Goal: Task Accomplishment & Management: Complete application form

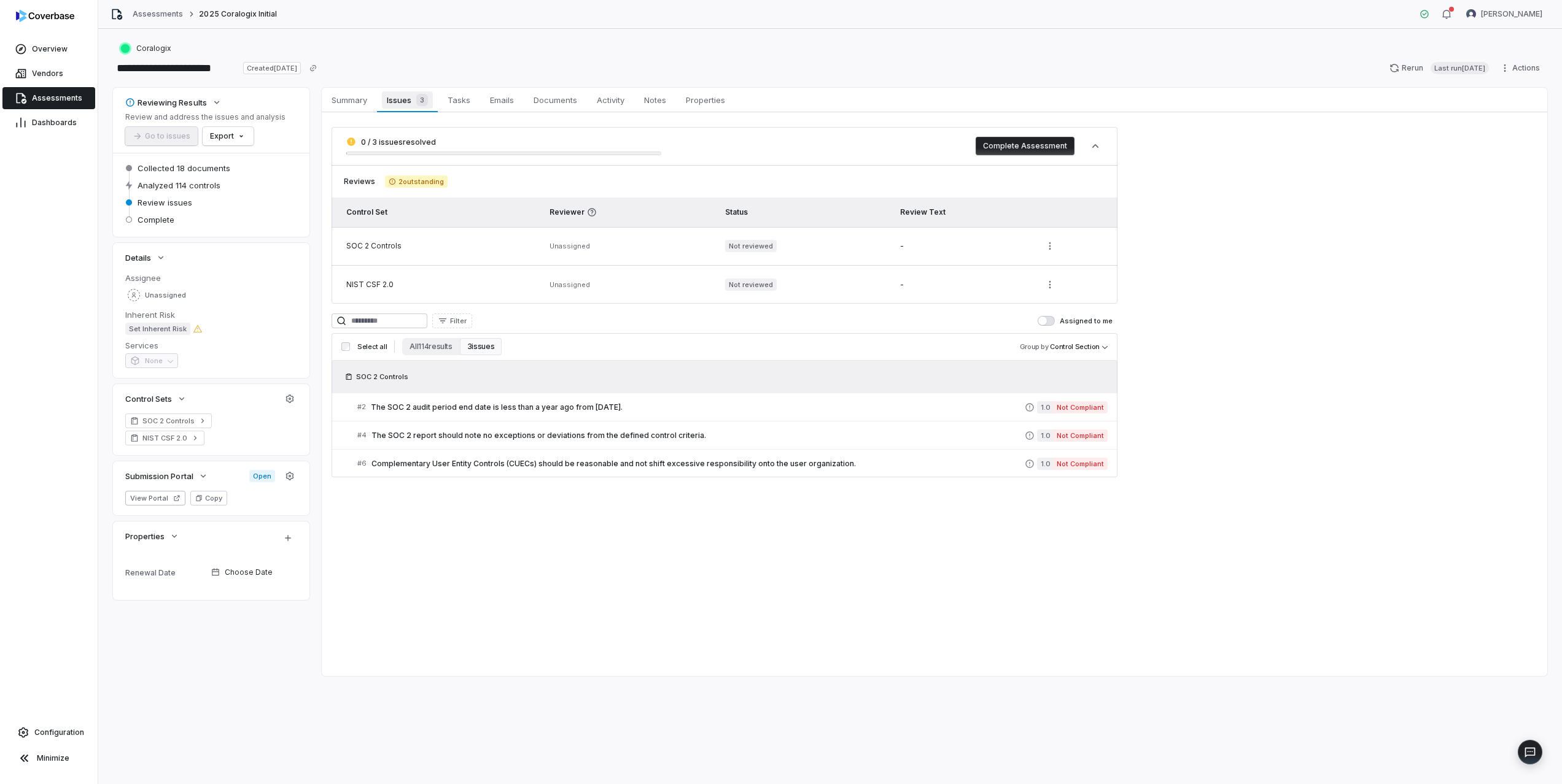
click at [414, 98] on div "3" at bounding box center [420, 100] width 17 height 12
click at [461, 410] on span "The SOC 2 audit period end date is less than a year ago from [DATE]." at bounding box center [698, 407] width 654 height 10
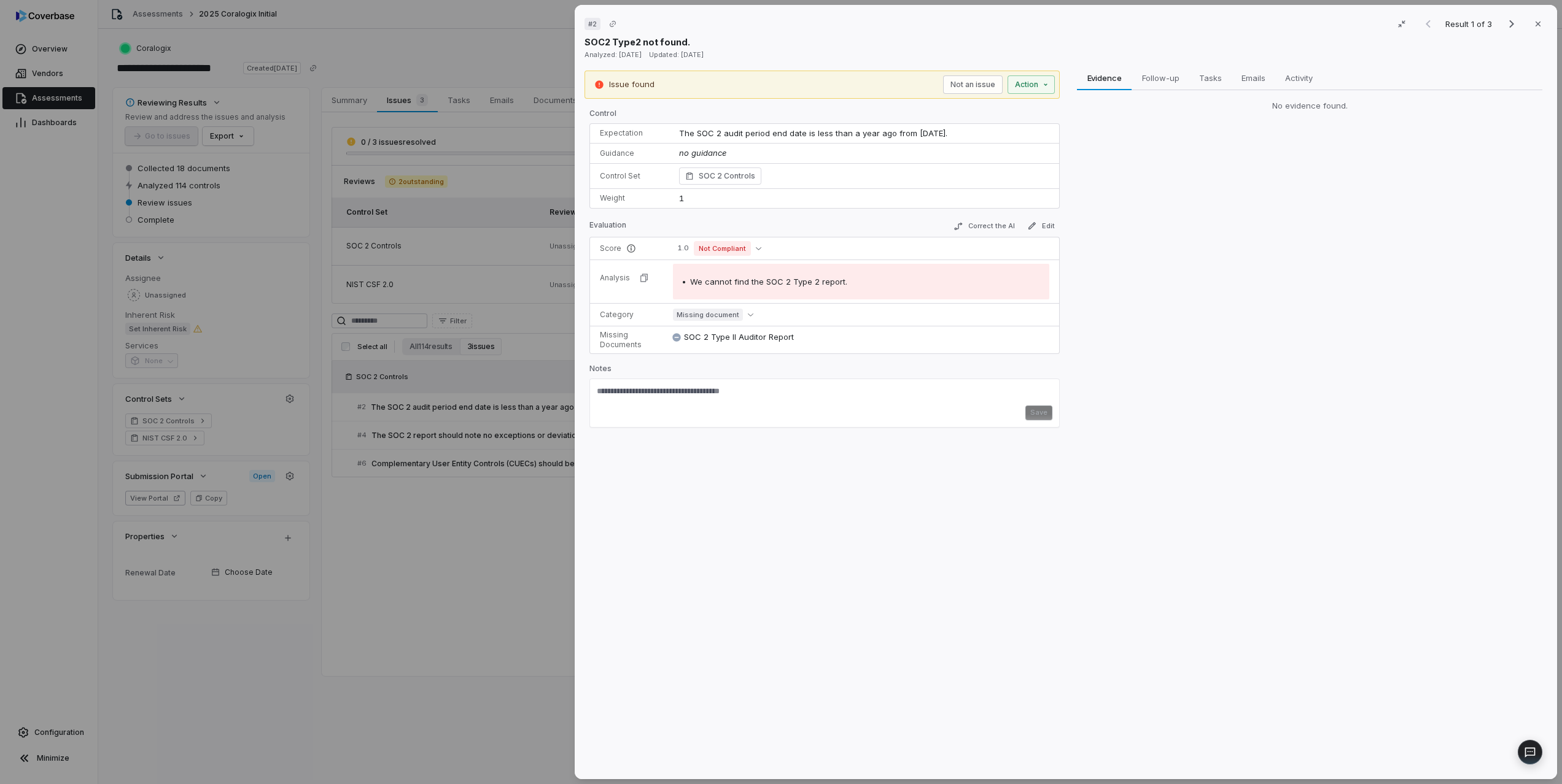
click at [768, 134] on span "The SOC 2 audit period end date is less than a year ago from [DATE]." at bounding box center [813, 133] width 269 height 10
click at [722, 341] on span "SOC 2 Type II Auditor Report" at bounding box center [739, 337] width 110 height 12
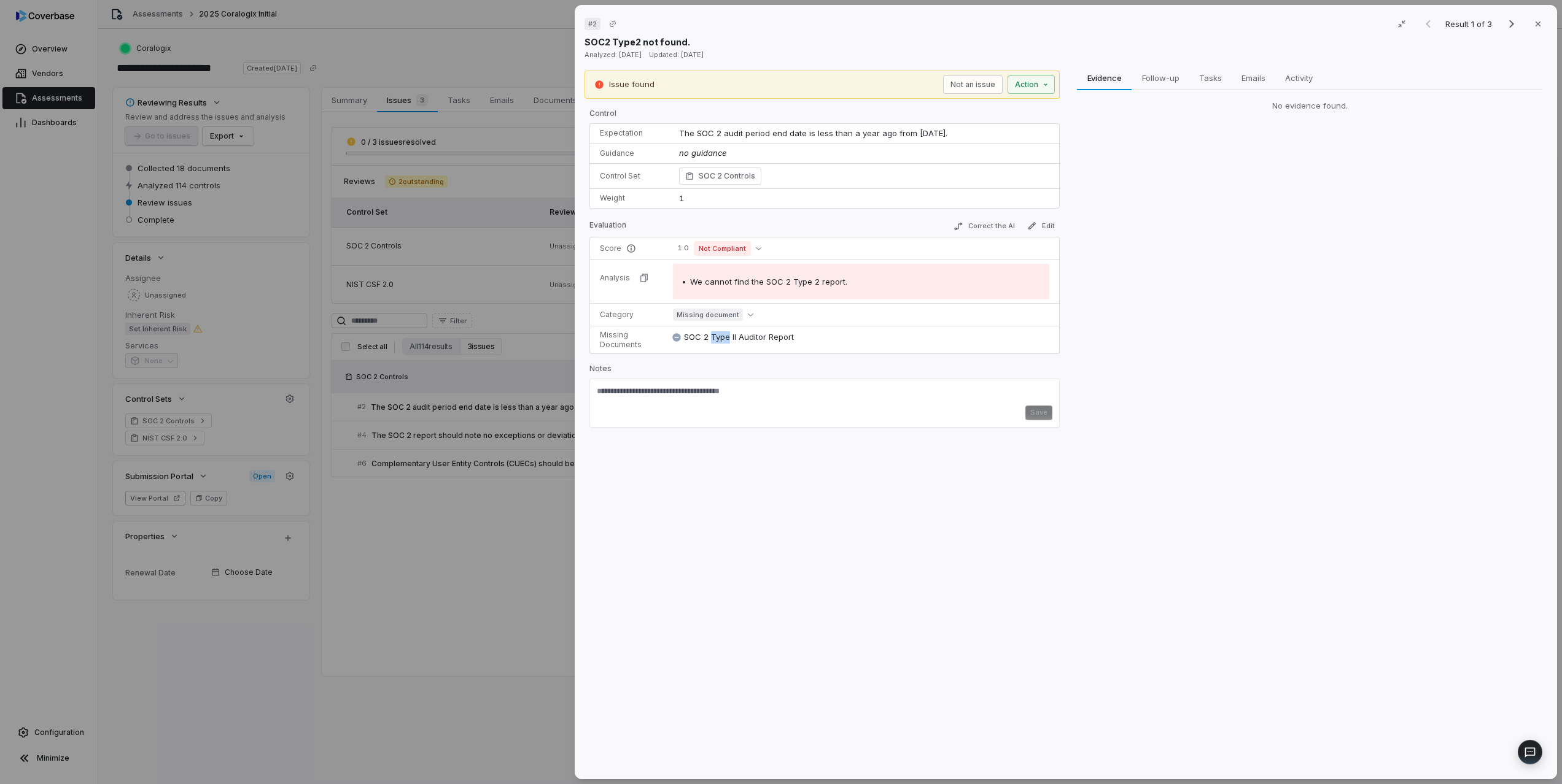
click at [722, 341] on span "SOC 2 Type II Auditor Report" at bounding box center [739, 337] width 110 height 12
click at [1539, 25] on icon "button" at bounding box center [1538, 24] width 10 height 10
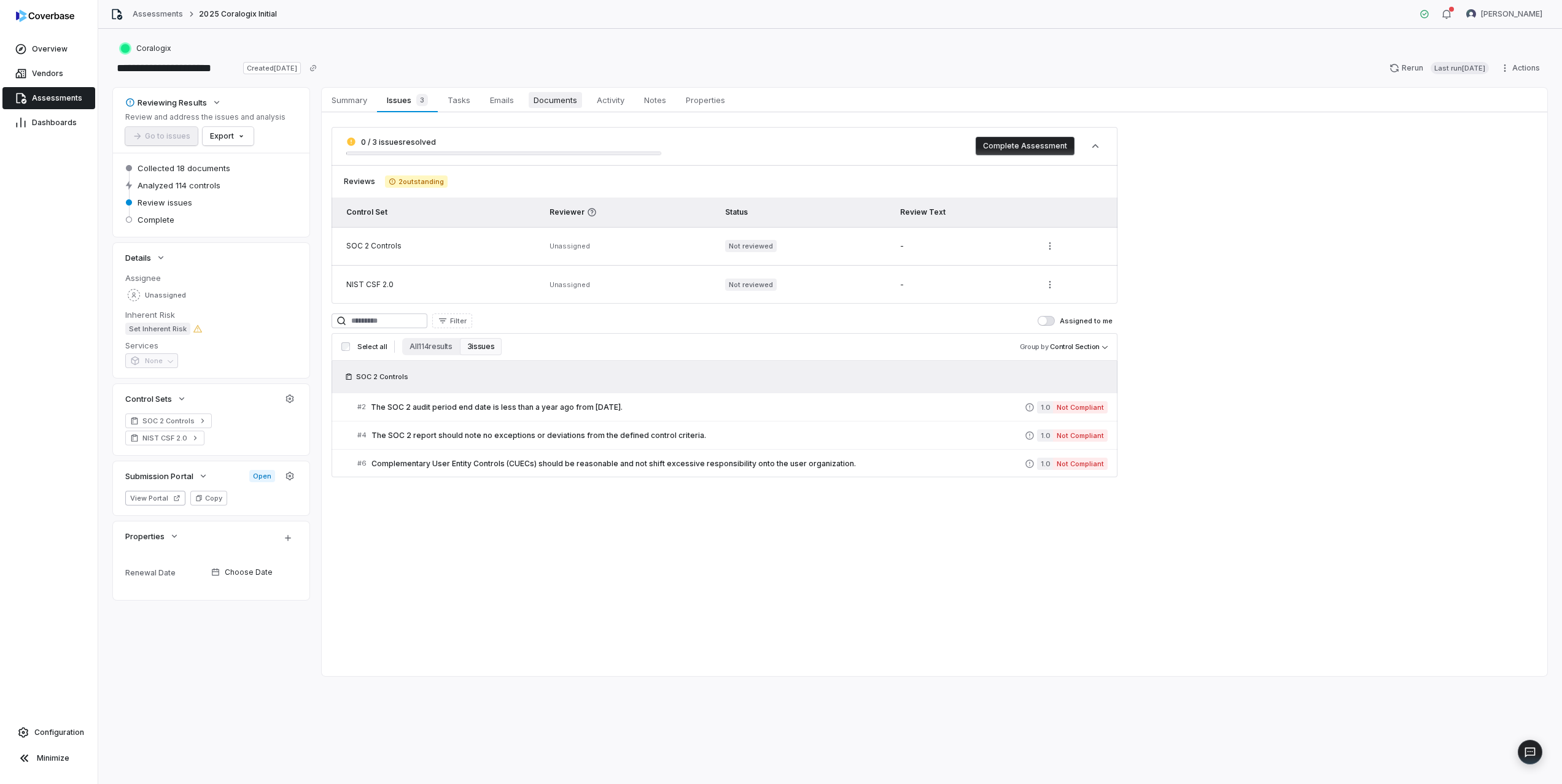
click at [535, 99] on span "Documents" at bounding box center [555, 99] width 54 height 16
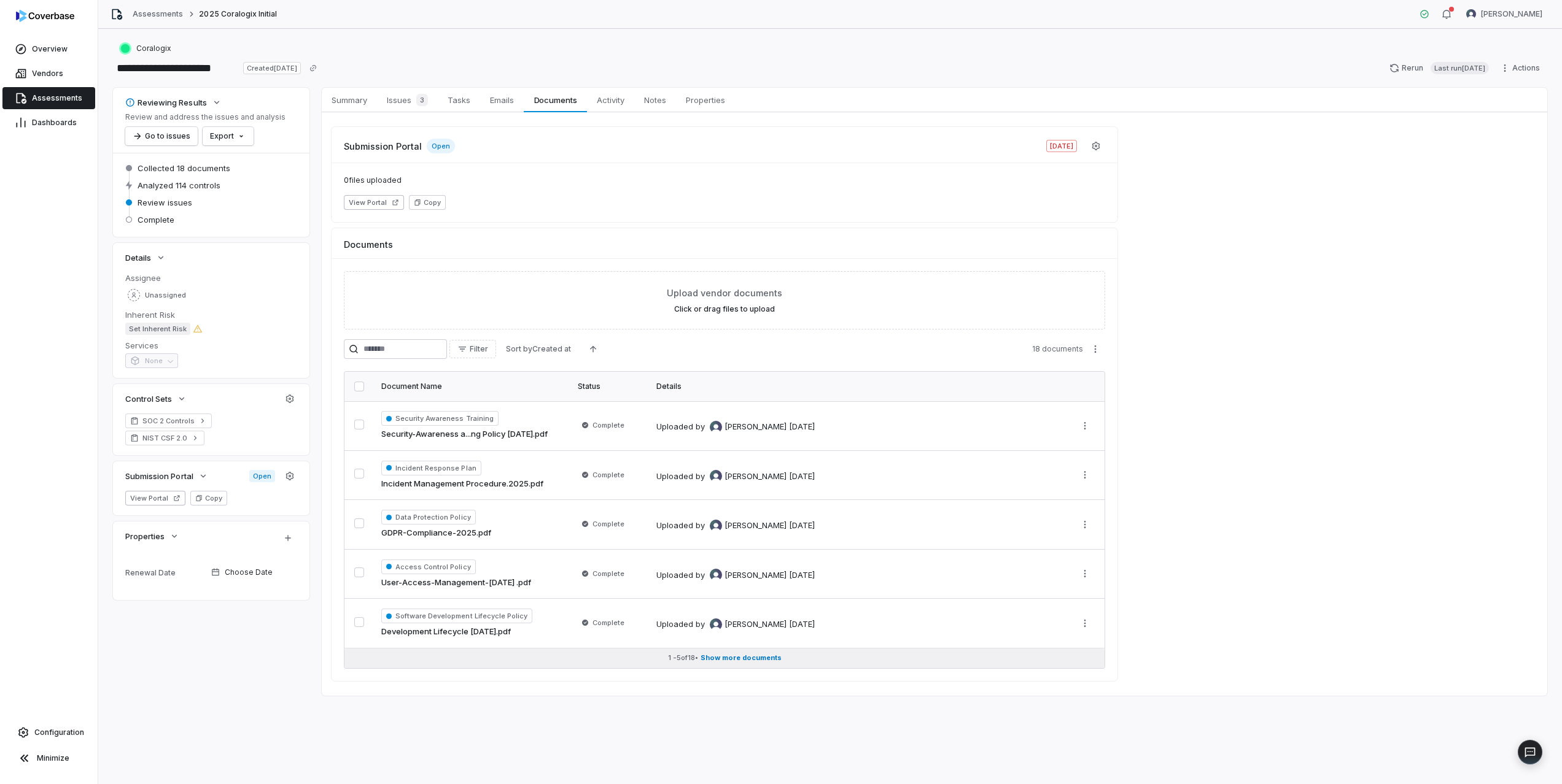
click at [748, 660] on span "Show more documents" at bounding box center [741, 658] width 81 height 9
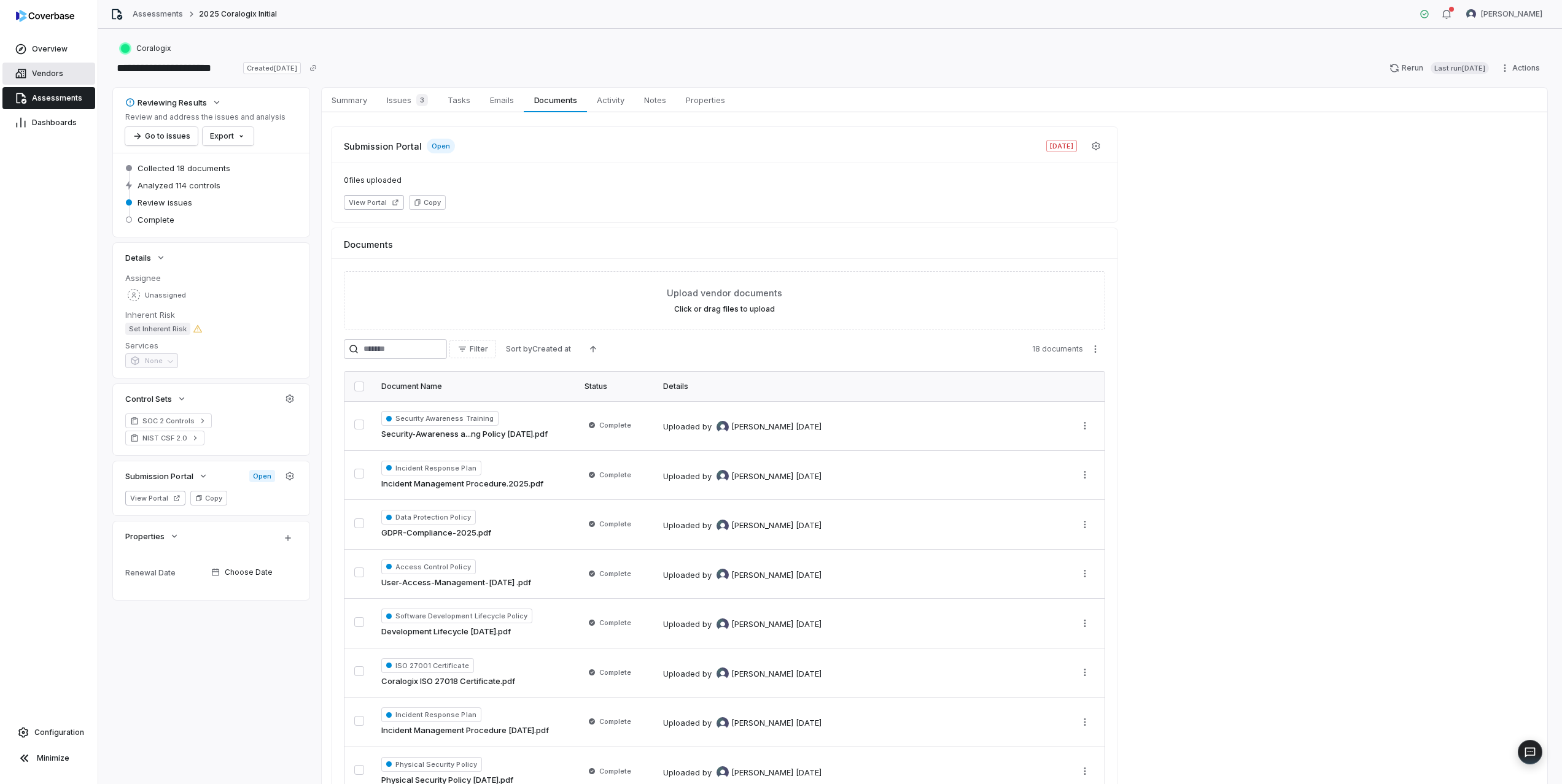
click at [55, 65] on link "Vendors" at bounding box center [49, 74] width 93 height 22
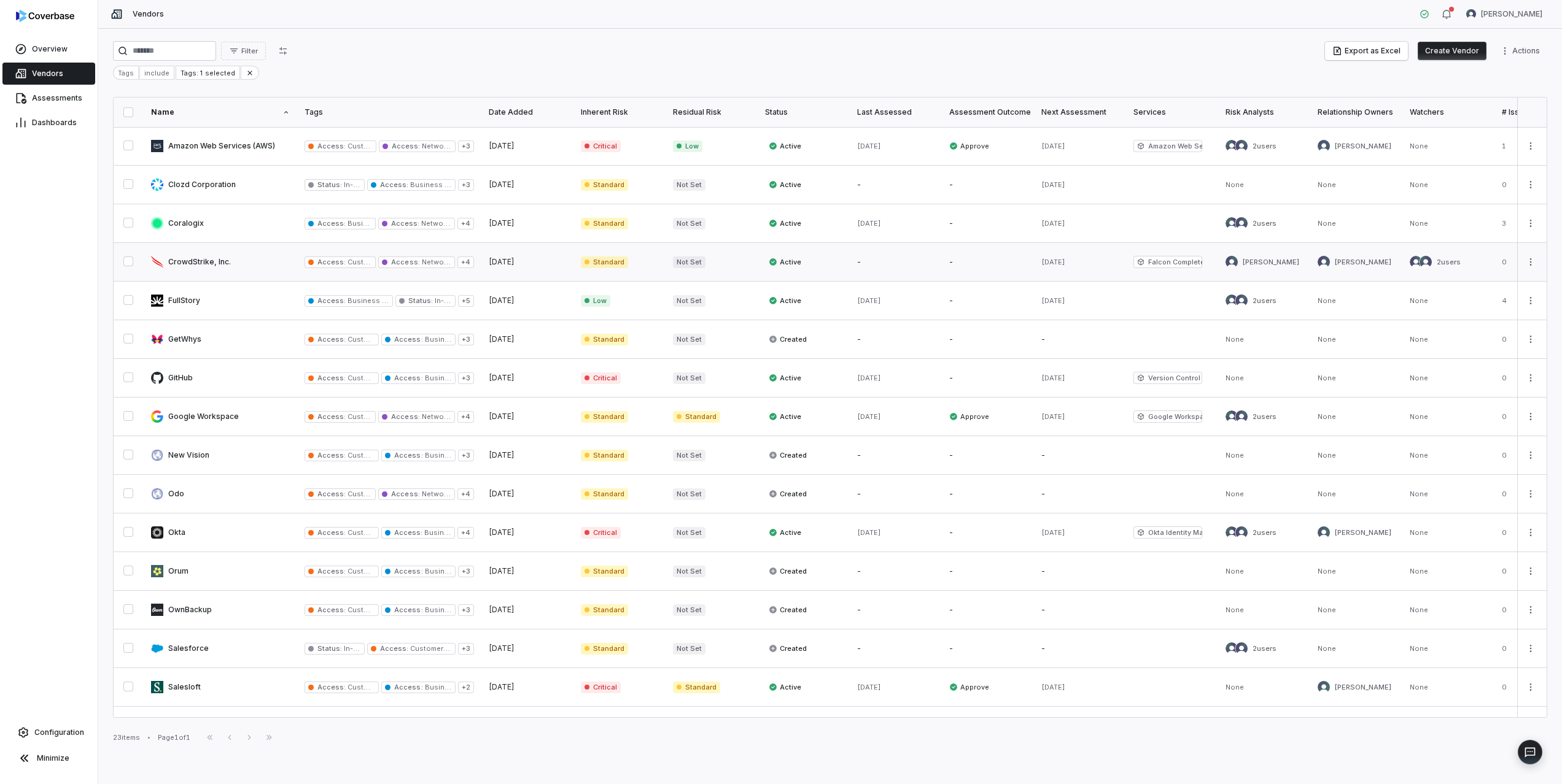
click at [209, 259] on link at bounding box center [221, 262] width 154 height 38
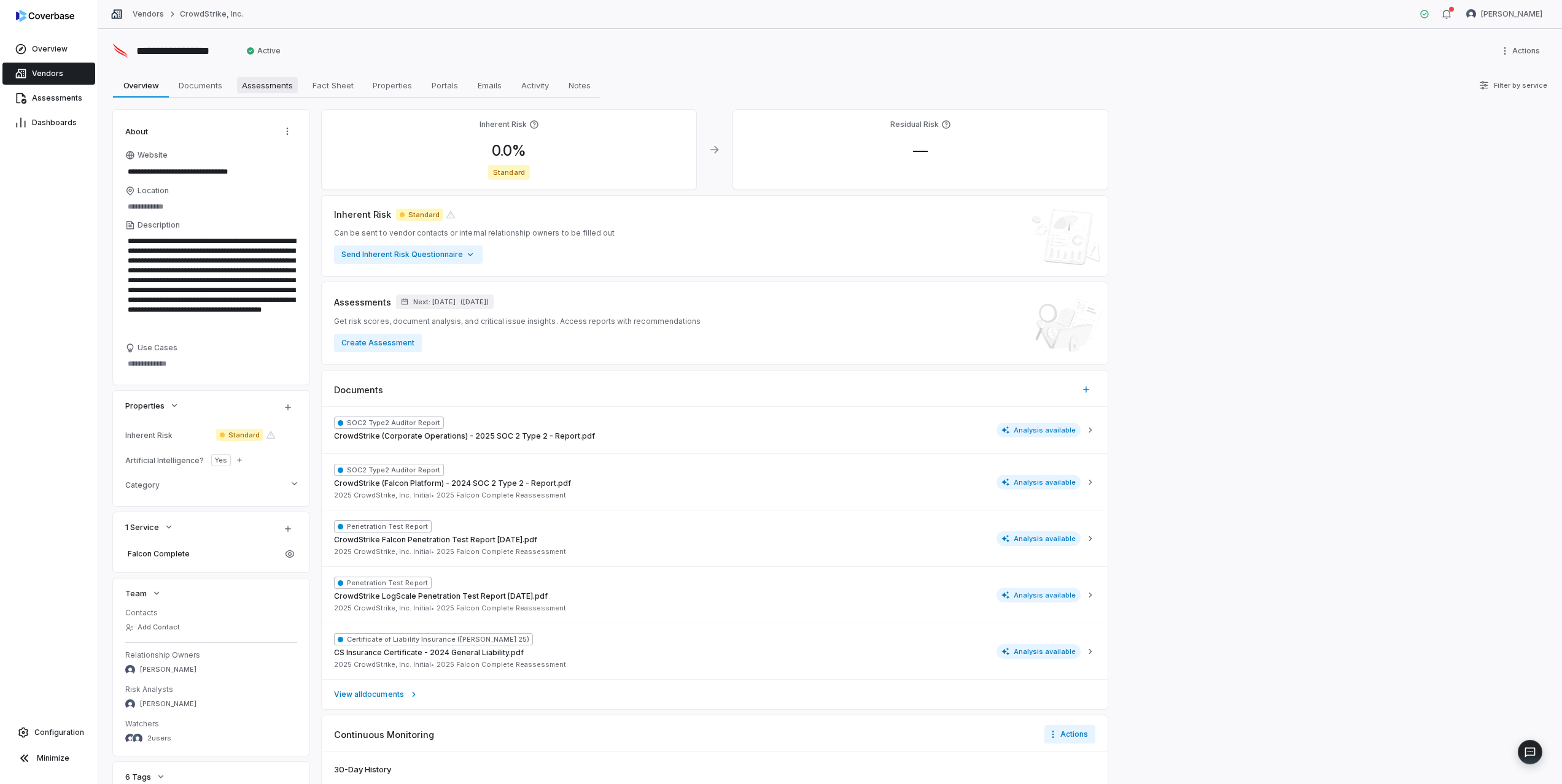
click at [252, 90] on span "Assessments" at bounding box center [268, 85] width 61 height 16
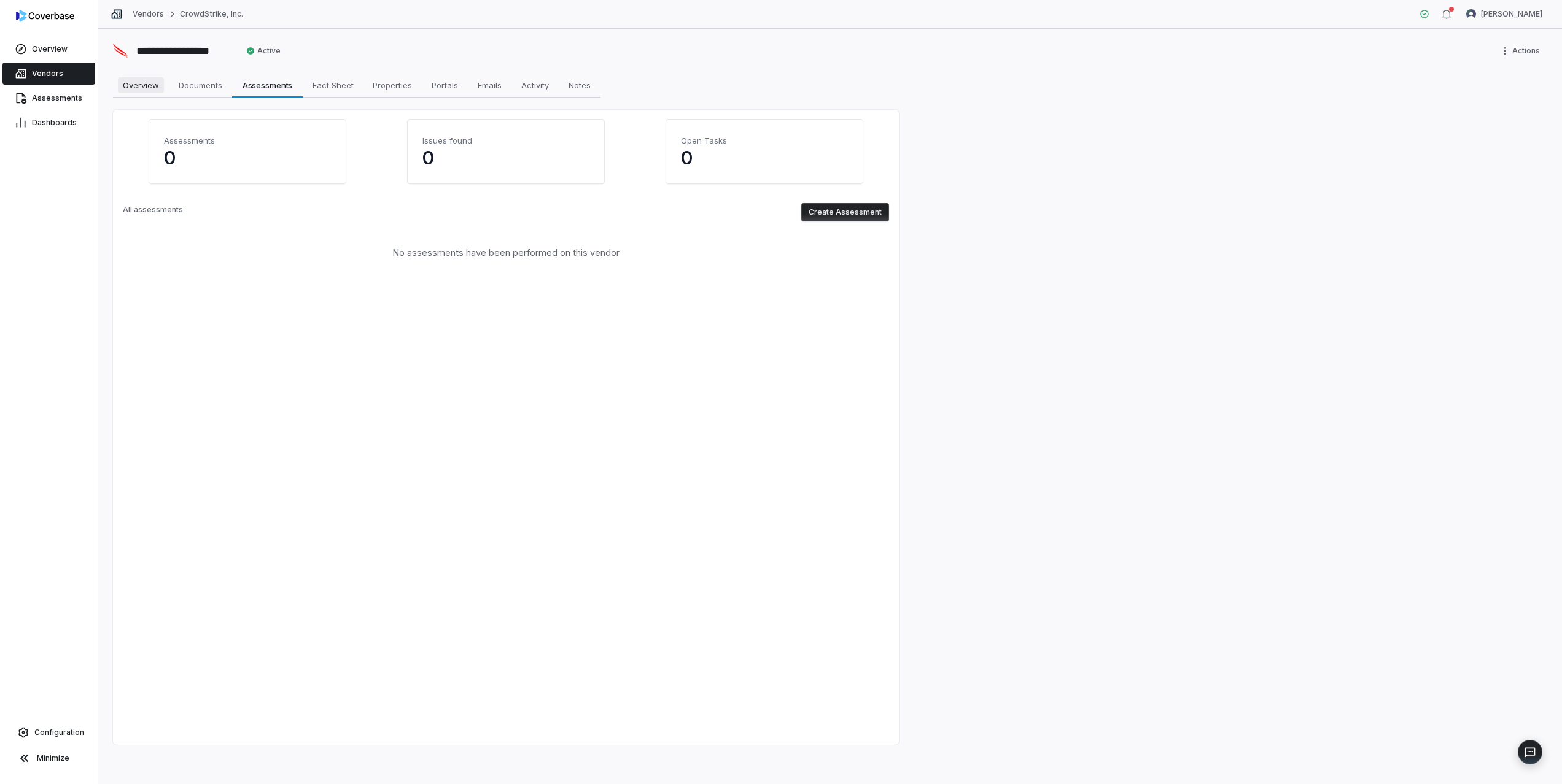
click at [138, 83] on span "Overview" at bounding box center [141, 85] width 46 height 16
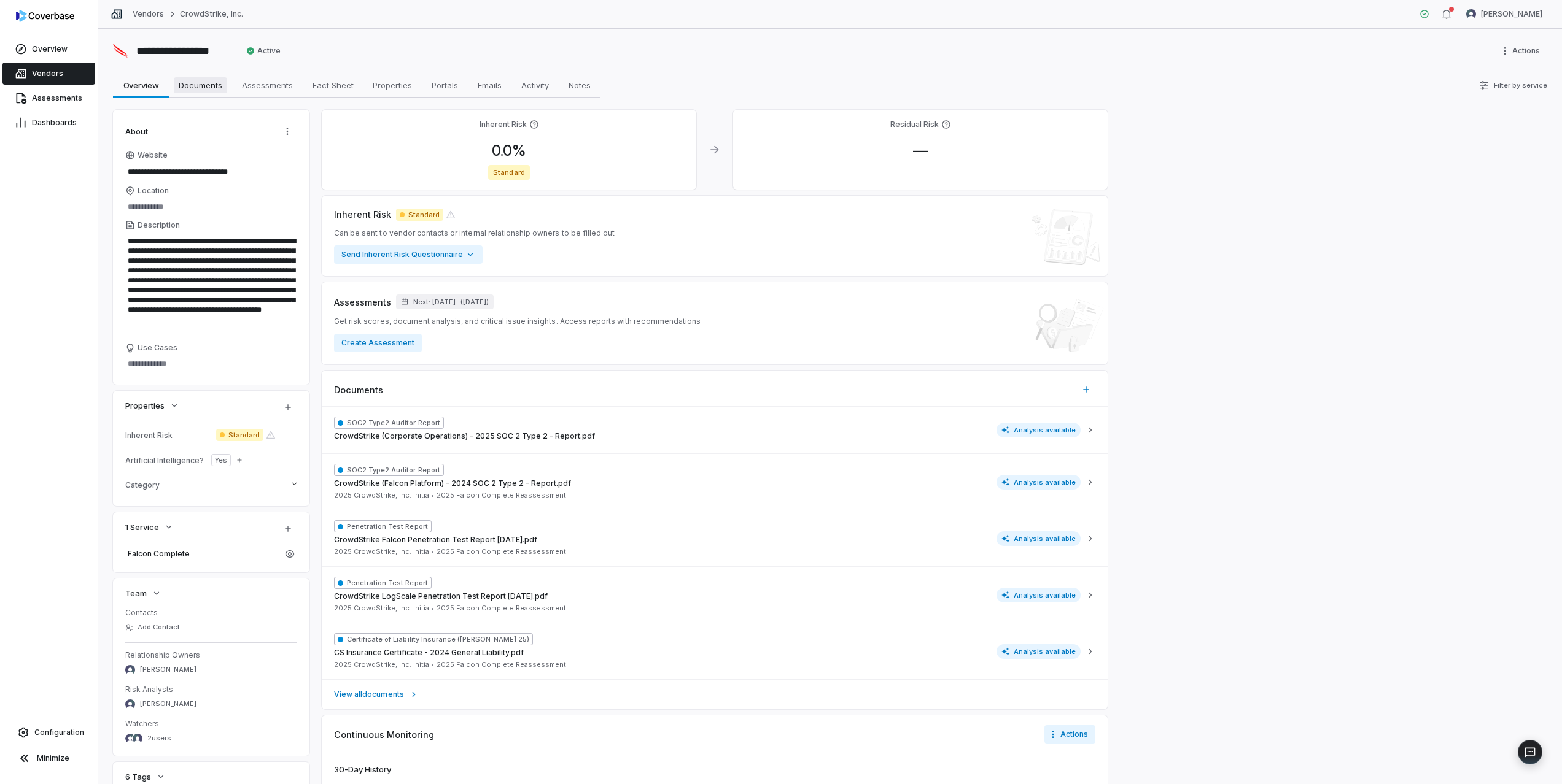
click at [201, 83] on span "Documents" at bounding box center [200, 85] width 54 height 16
type textarea "*"
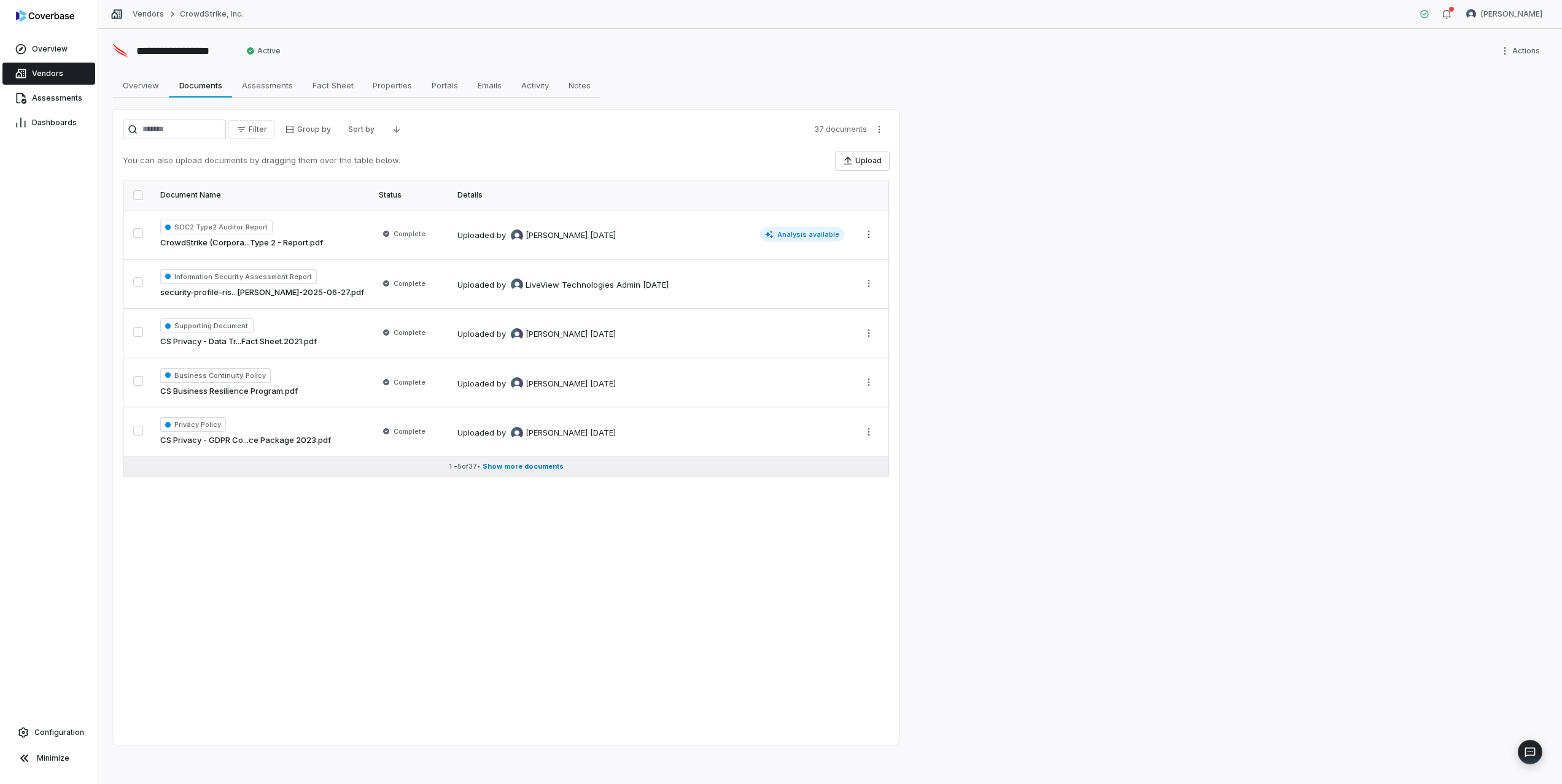
click at [516, 464] on span "Show more documents" at bounding box center [523, 466] width 81 height 9
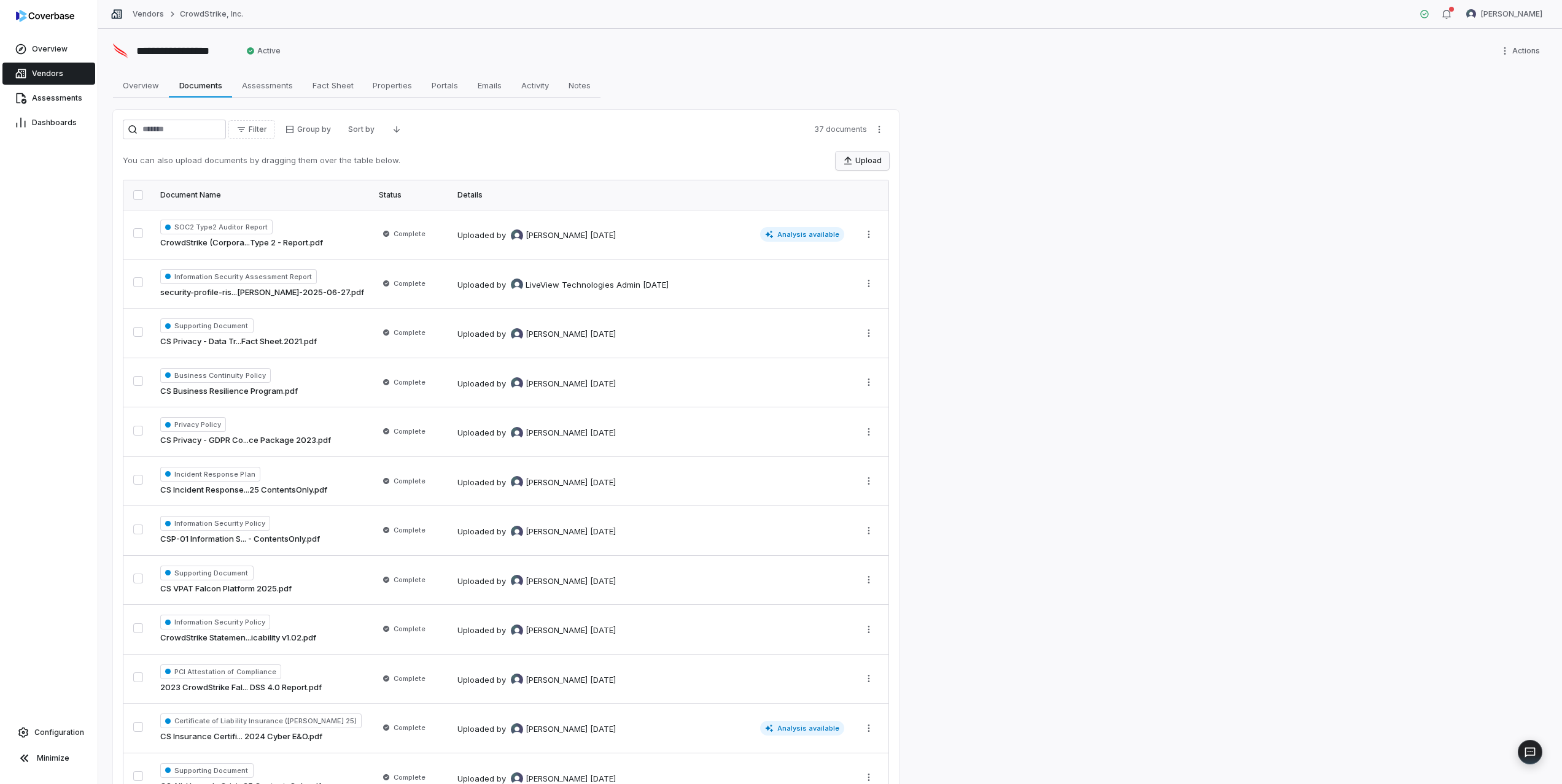
click at [856, 165] on button "Upload" at bounding box center [862, 160] width 54 height 18
click at [275, 78] on span "Assessments" at bounding box center [268, 85] width 61 height 16
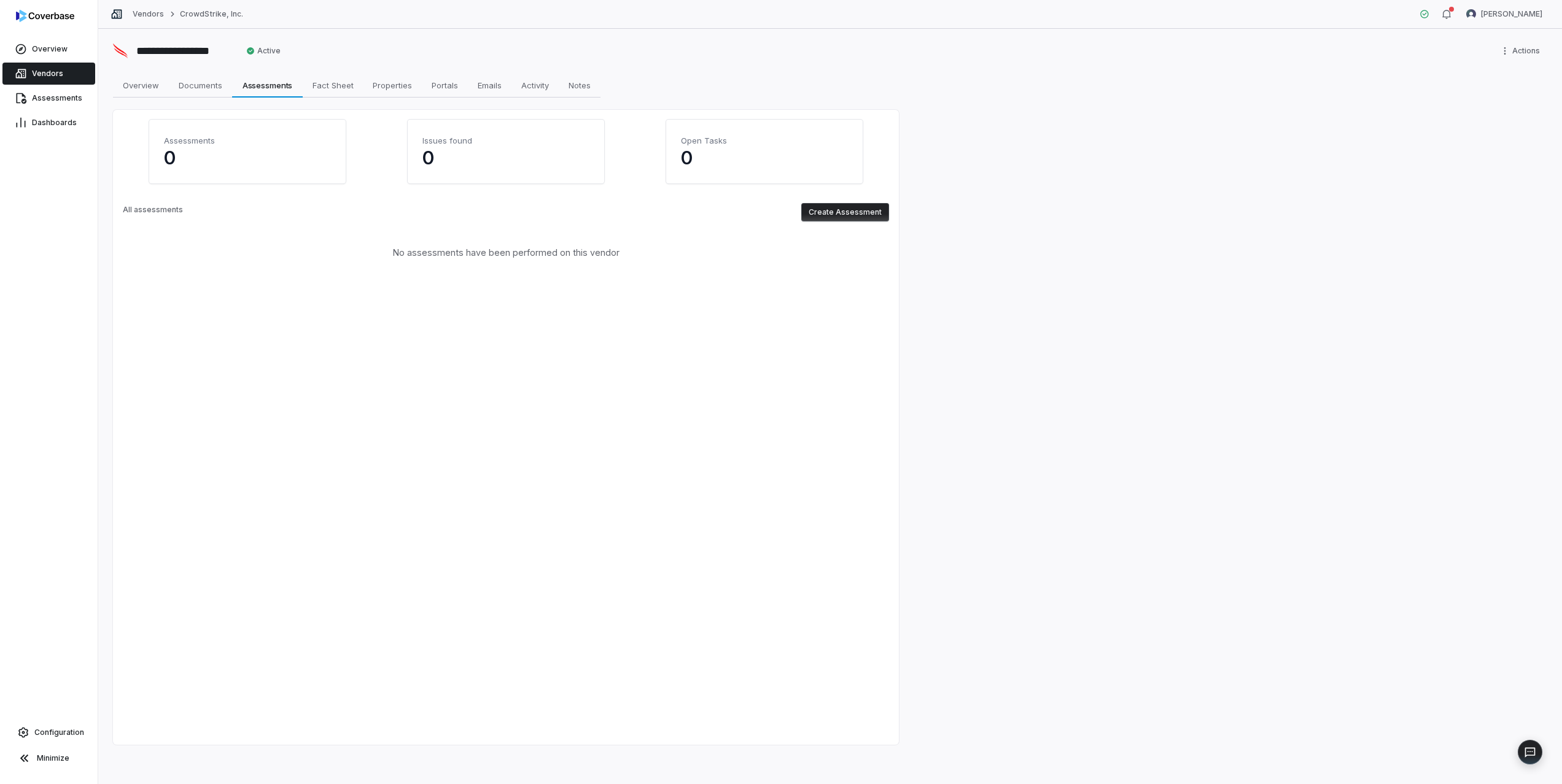
click at [849, 211] on button "Create Assessment" at bounding box center [845, 212] width 88 height 18
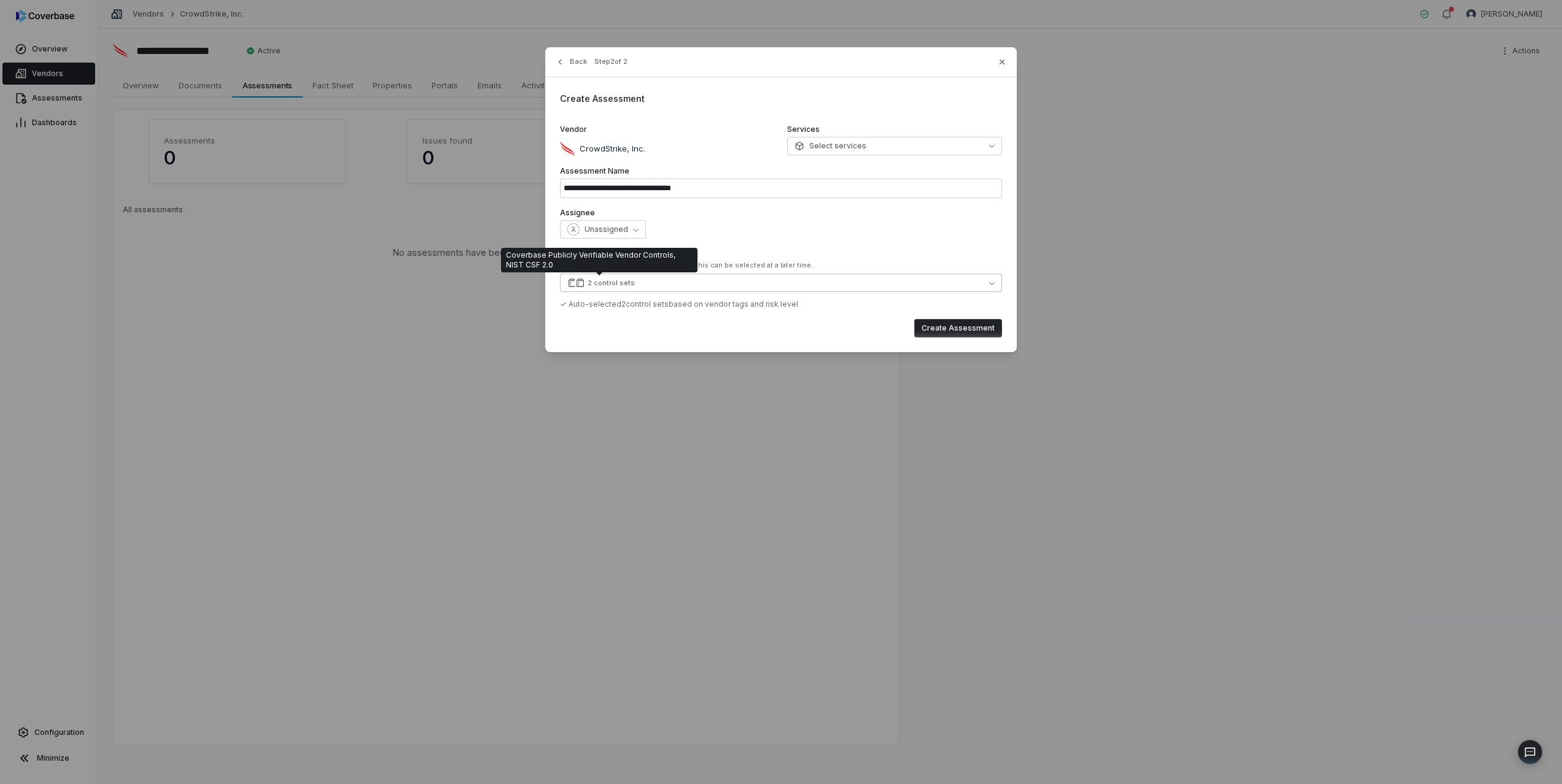
click at [622, 284] on div "2 control sets" at bounding box center [611, 283] width 47 height 9
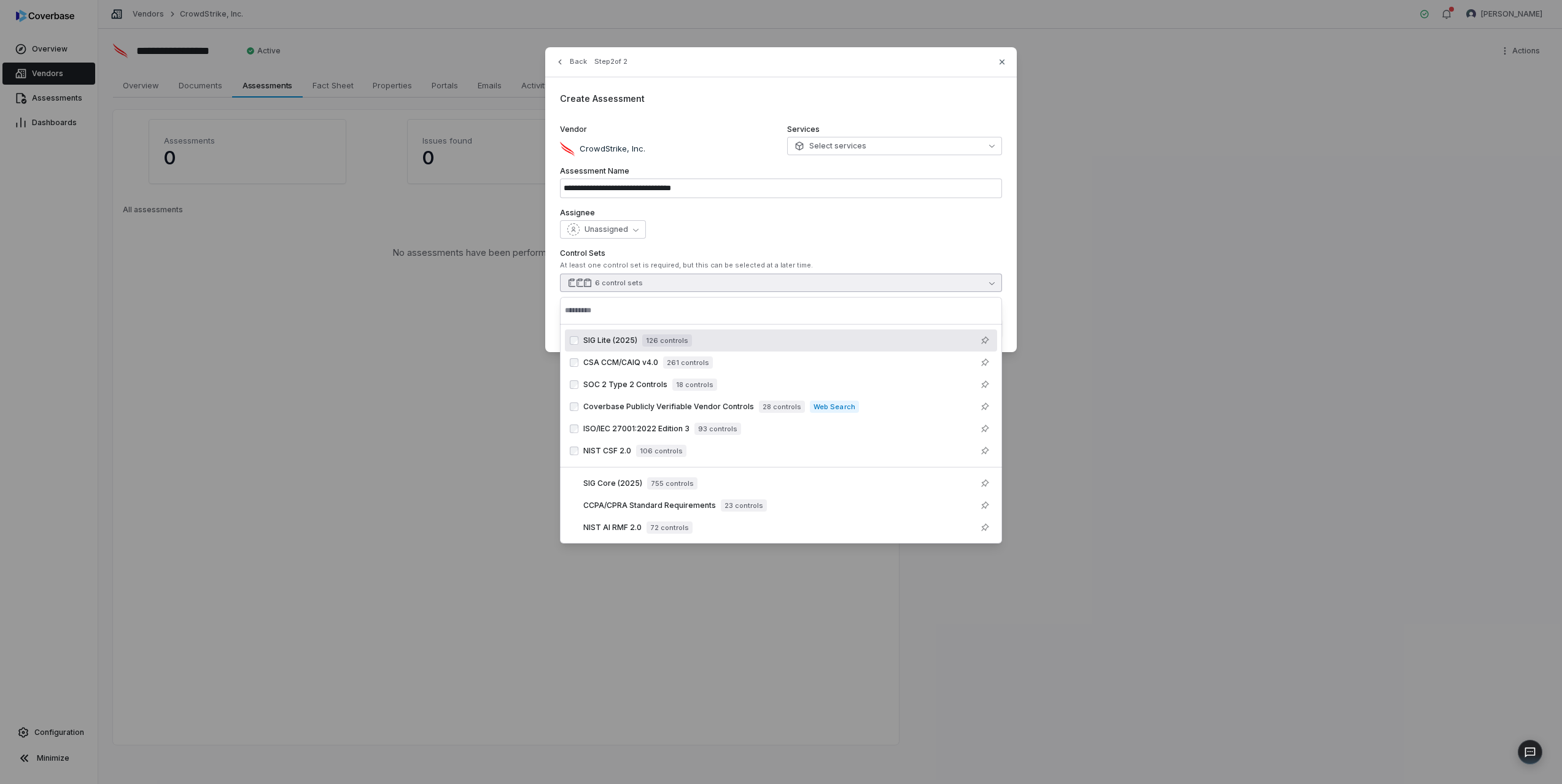
click at [836, 213] on label "Assignee" at bounding box center [781, 213] width 442 height 10
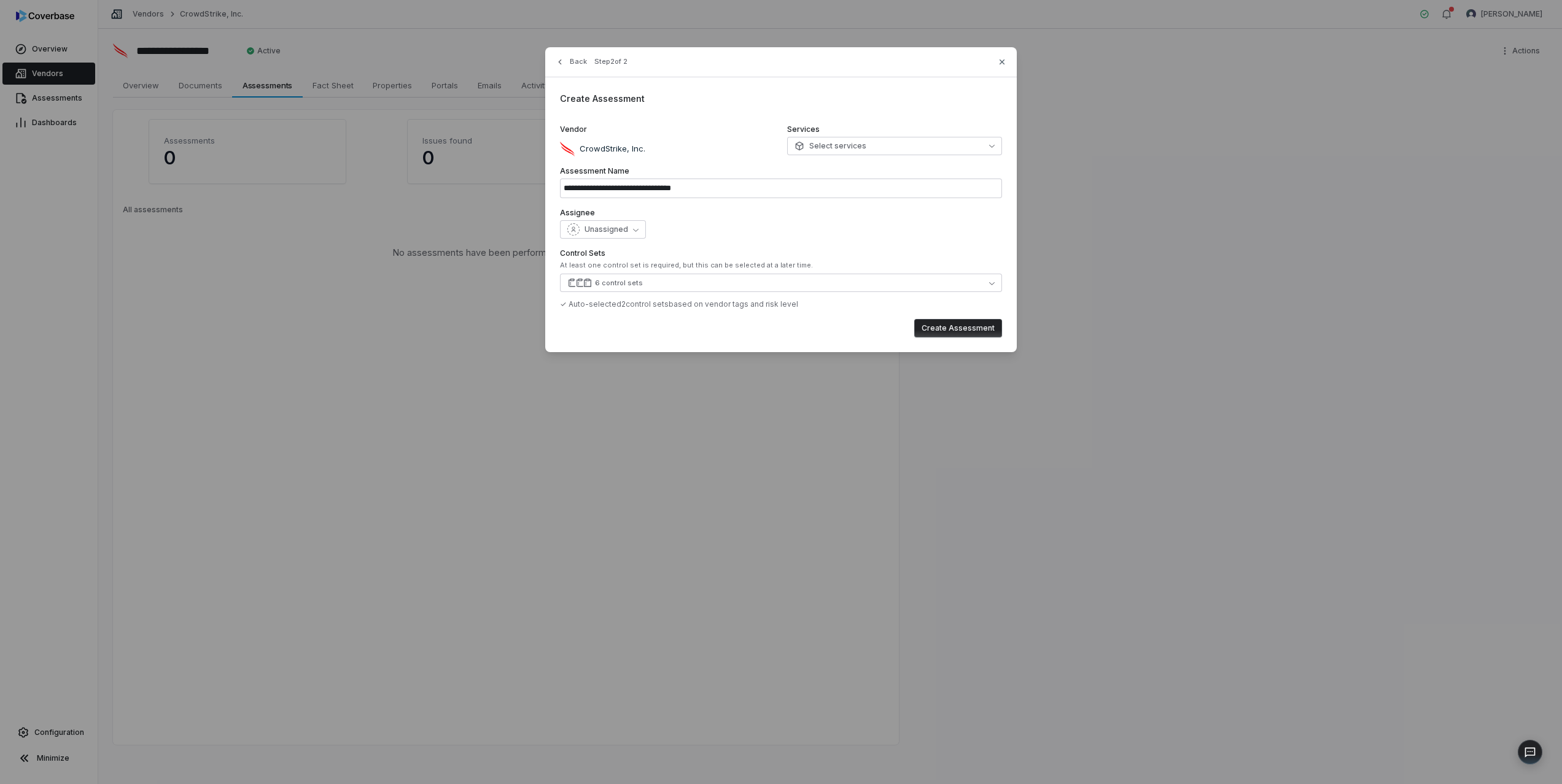
click at [937, 325] on button "Create Assessment" at bounding box center [958, 328] width 88 height 18
type input "**********"
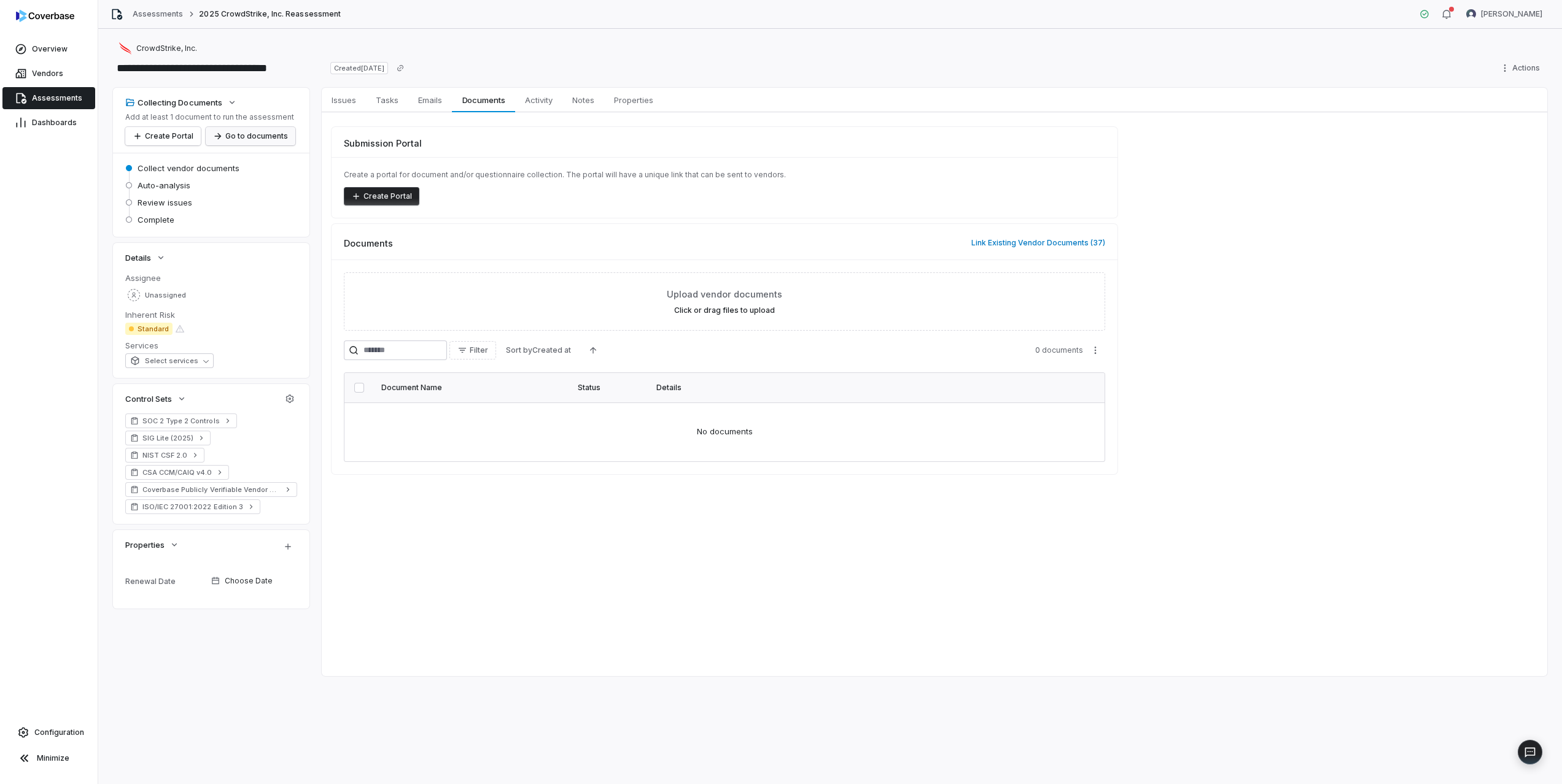
click at [233, 132] on button "Go to documents" at bounding box center [250, 136] width 89 height 18
click at [1096, 244] on button "Link Existing Vendor Documents ( 37 )" at bounding box center [1038, 243] width 141 height 26
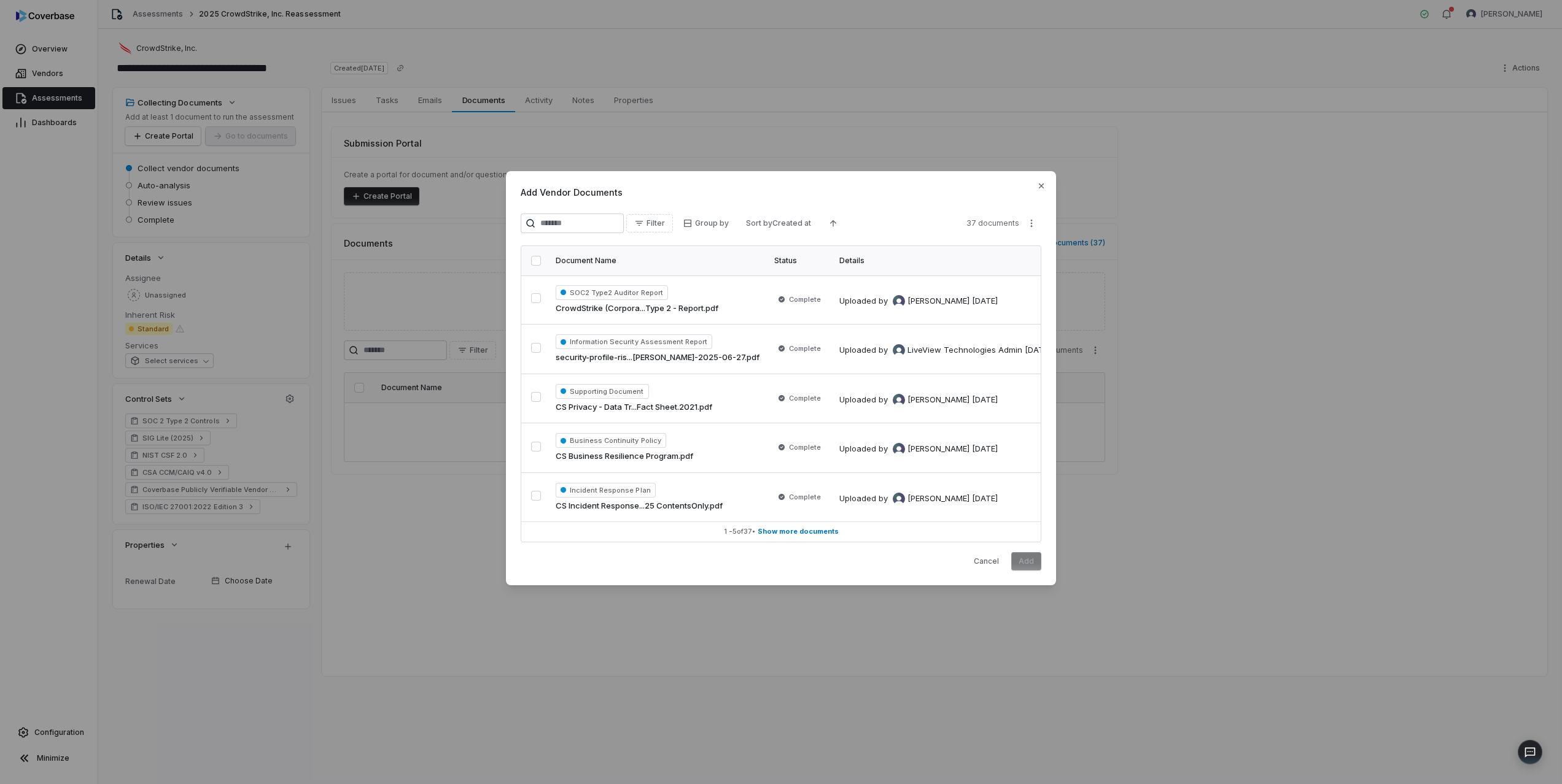
click at [539, 264] on button "button" at bounding box center [536, 261] width 10 height 10
click at [791, 528] on span "Show more documents" at bounding box center [798, 532] width 81 height 9
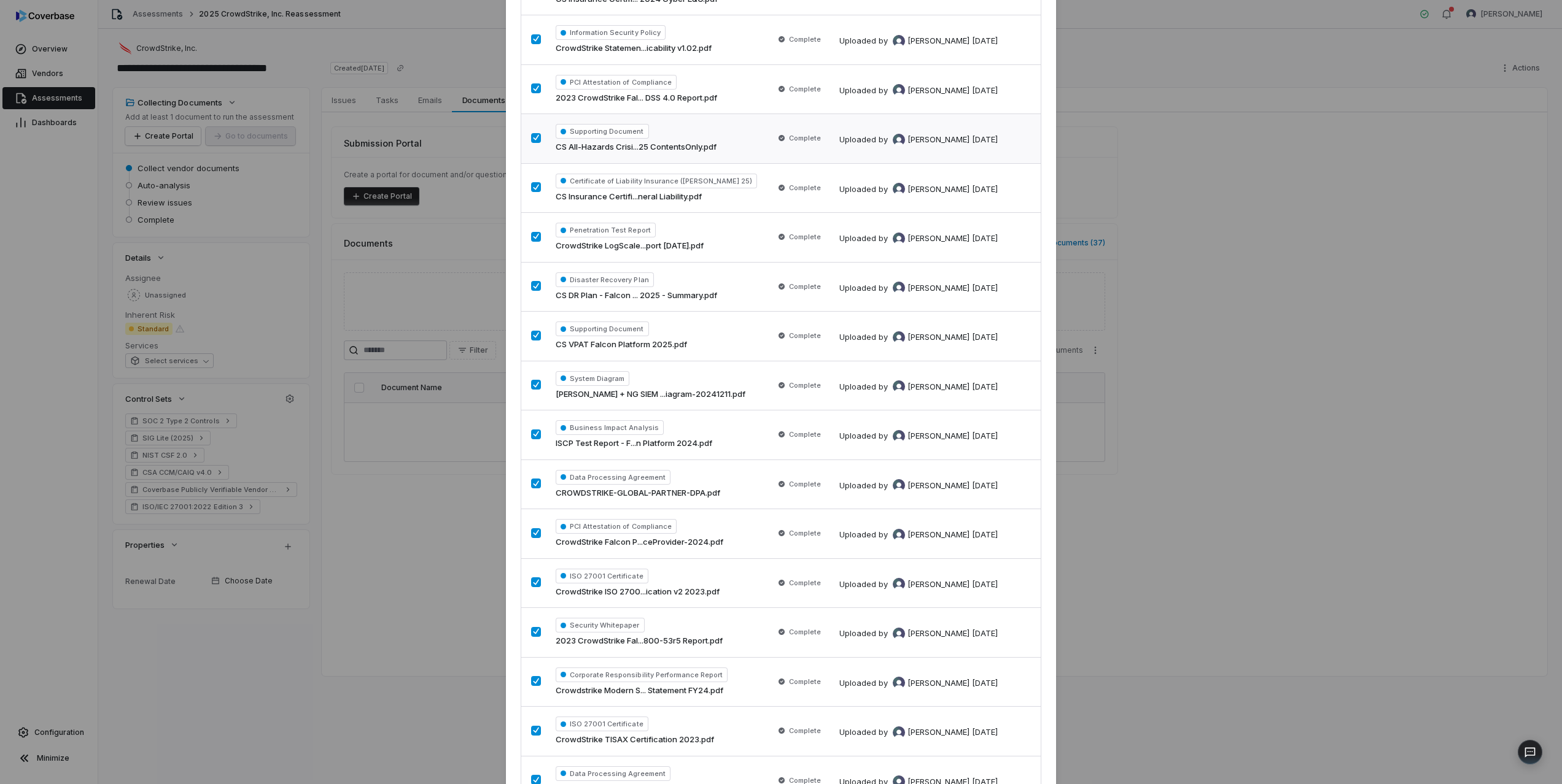
scroll to position [1278, 0]
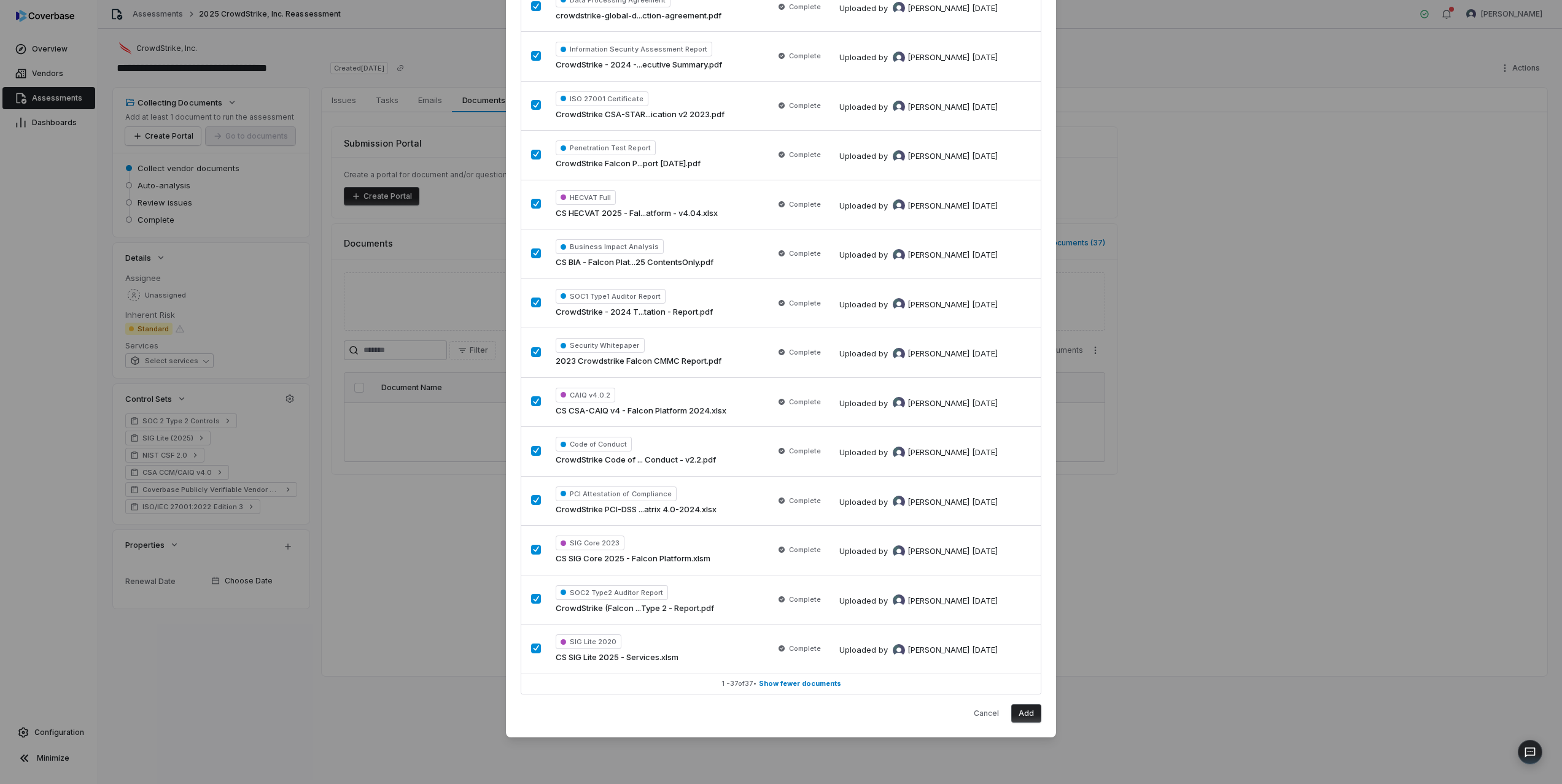
click at [1030, 722] on button "Add" at bounding box center [1026, 714] width 30 height 18
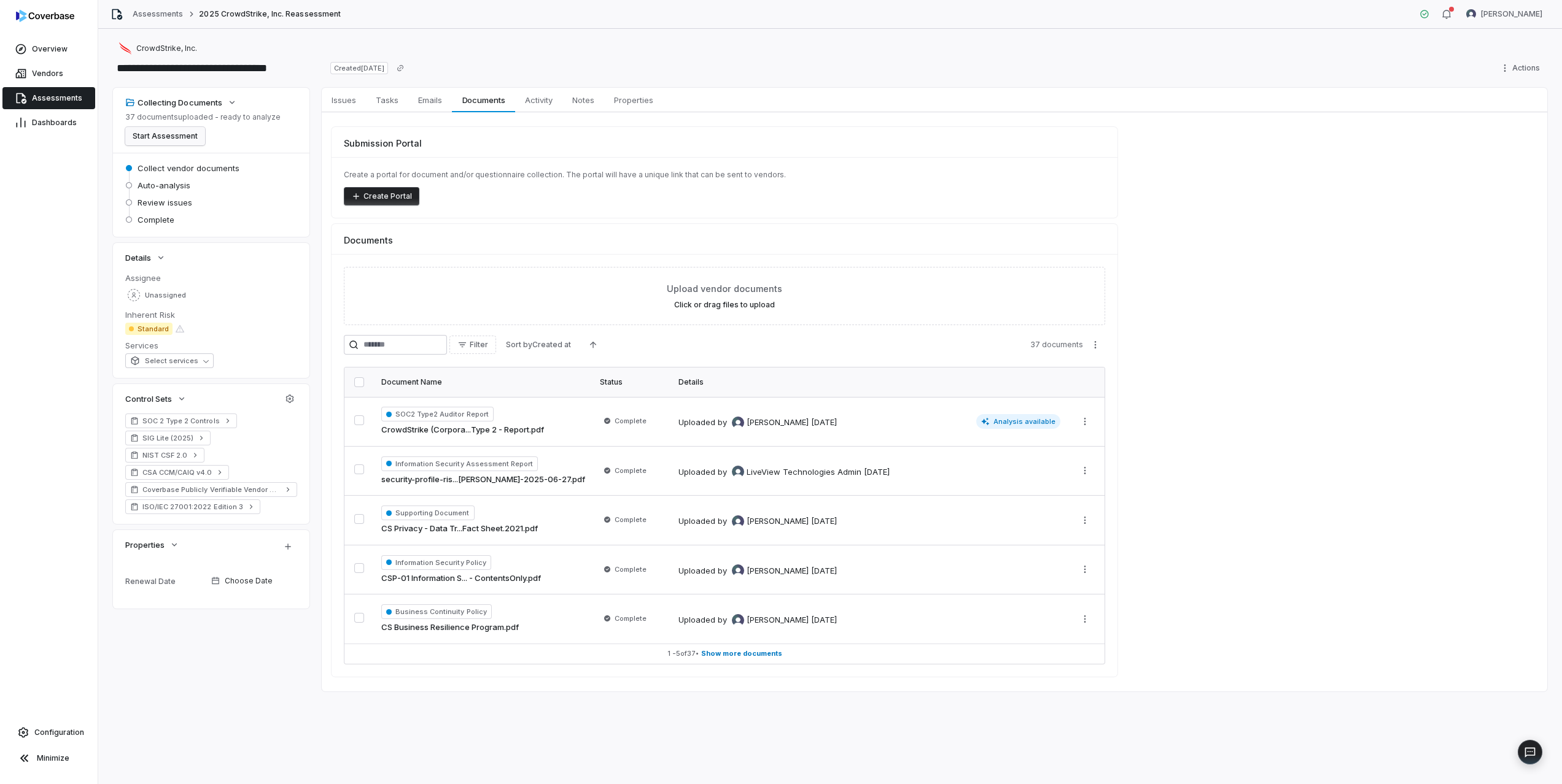
click at [180, 135] on button "Start Assessment" at bounding box center [165, 136] width 80 height 18
